Goal: Task Accomplishment & Management: Use online tool/utility

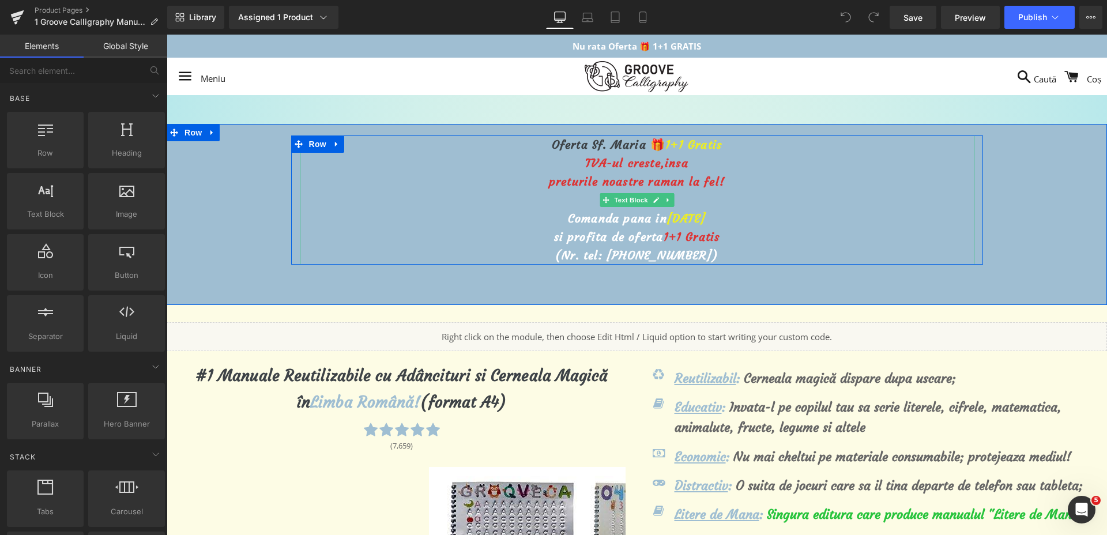
drag, startPoint x: 614, startPoint y: 147, endPoint x: 631, endPoint y: 148, distance: 17.3
click at [615, 147] on span "Oferta Sf. Maria 🎁" at bounding box center [609, 144] width 114 height 14
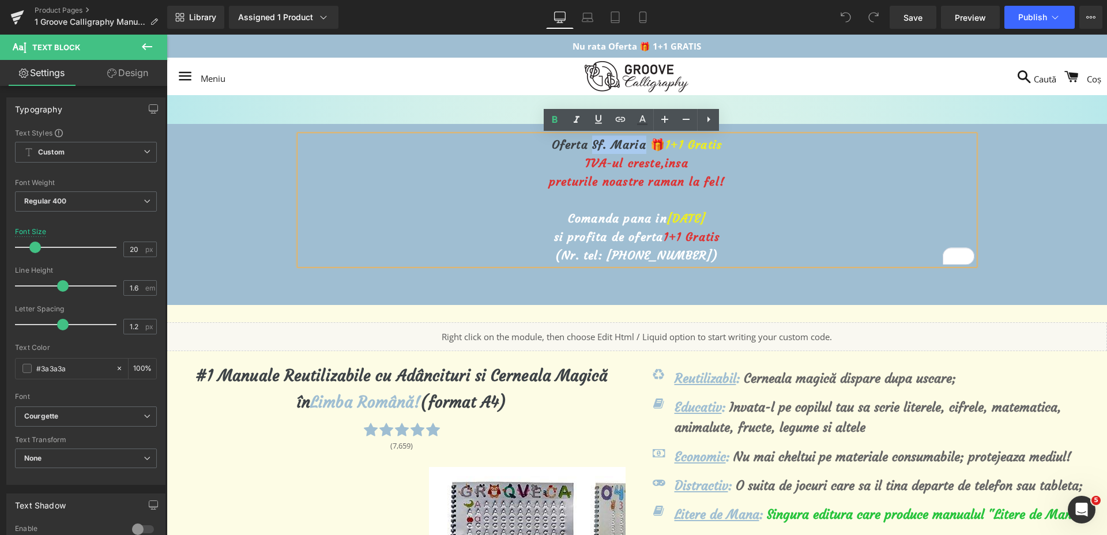
drag, startPoint x: 637, startPoint y: 147, endPoint x: 586, endPoint y: 148, distance: 51.3
click at [586, 148] on span "Oferta Sf. Maria 🎁" at bounding box center [609, 144] width 114 height 14
drag, startPoint x: 639, startPoint y: 149, endPoint x: 586, endPoint y: 146, distance: 53.7
click at [586, 146] on span "Oferta Sf. Maria 🎁" at bounding box center [609, 144] width 114 height 14
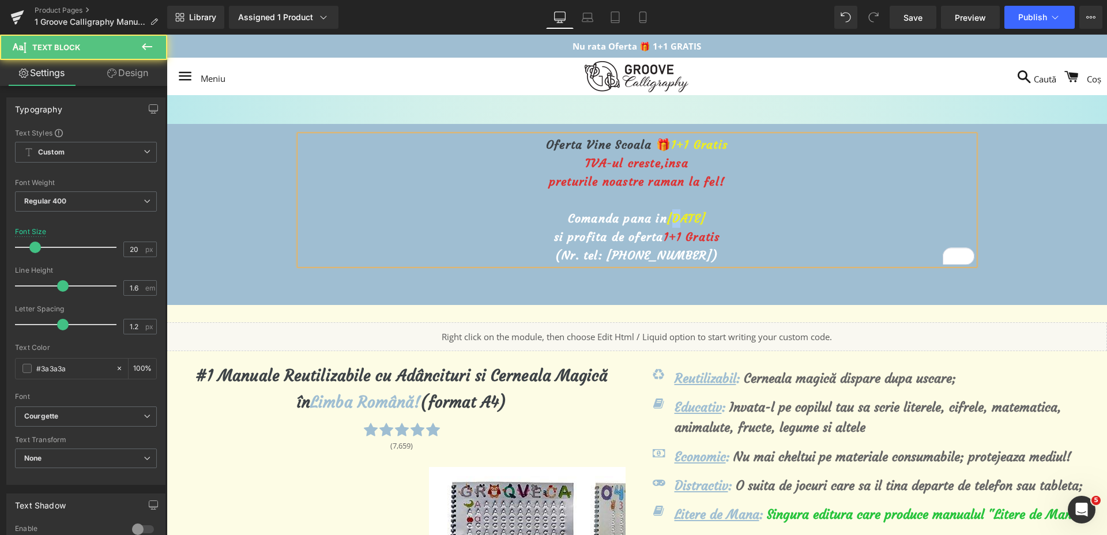
click at [667, 220] on span "[DATE]" at bounding box center [686, 218] width 39 height 14
click at [912, 18] on span "Save" at bounding box center [913, 18] width 19 height 12
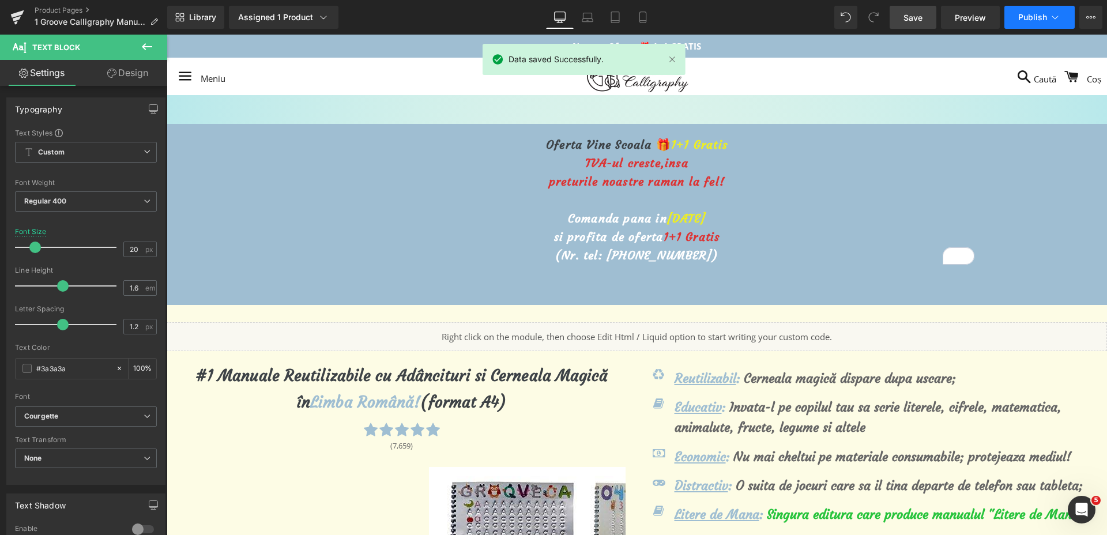
click at [1024, 18] on span "Publish" at bounding box center [1032, 17] width 29 height 9
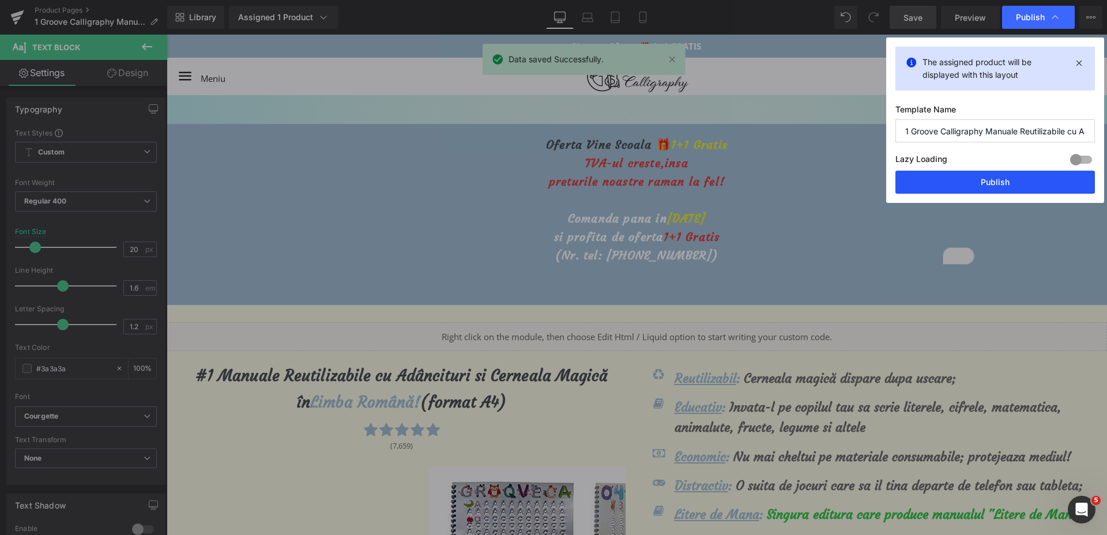
drag, startPoint x: 968, startPoint y: 185, endPoint x: 787, endPoint y: 161, distance: 182.6
click at [968, 185] on button "Publish" at bounding box center [996, 182] width 200 height 23
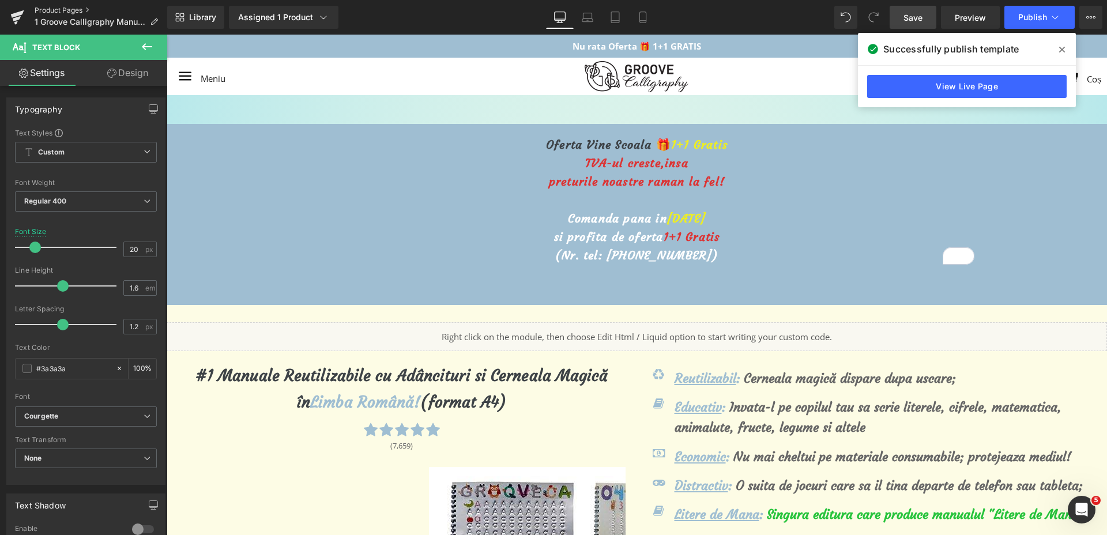
click at [54, 10] on link "Product Pages" at bounding box center [101, 10] width 133 height 9
